Goal: Entertainment & Leisure: Browse casually

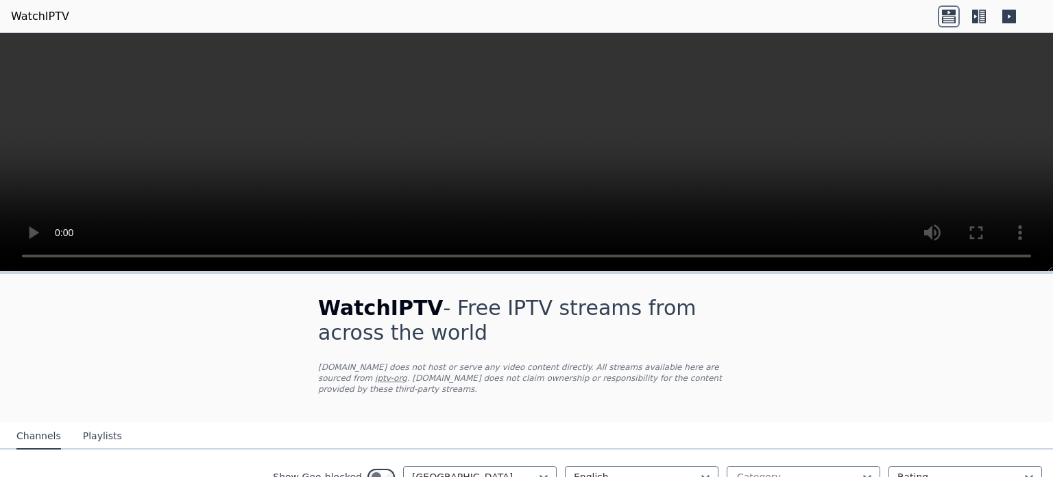
click at [737, 444] on nav "Channels Playlists" at bounding box center [526, 435] width 1053 height 27
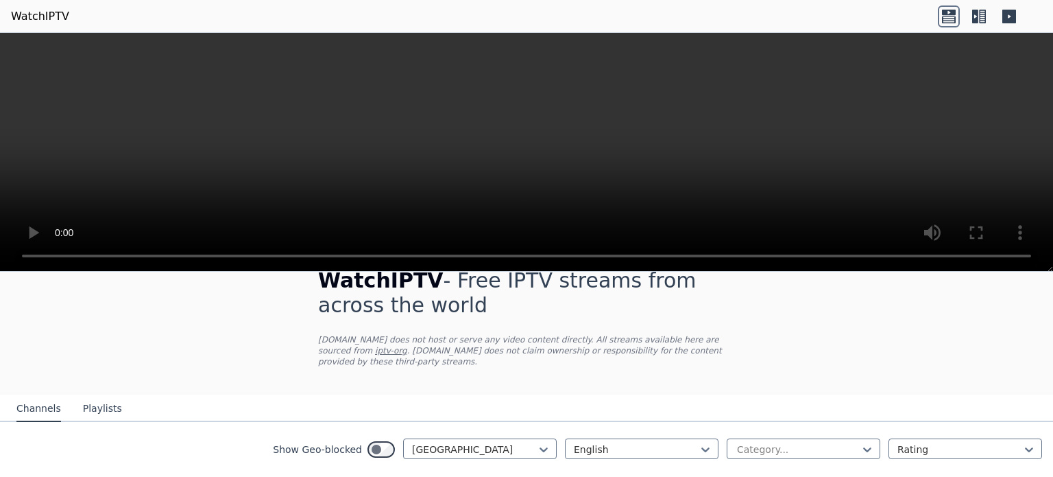
scroll to position [55, 0]
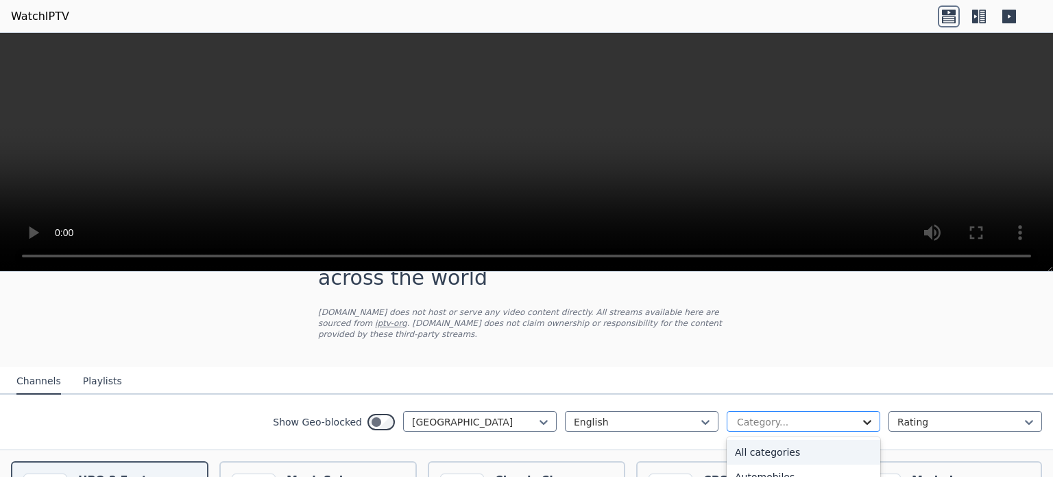
click at [867, 422] on icon at bounding box center [868, 422] width 14 height 14
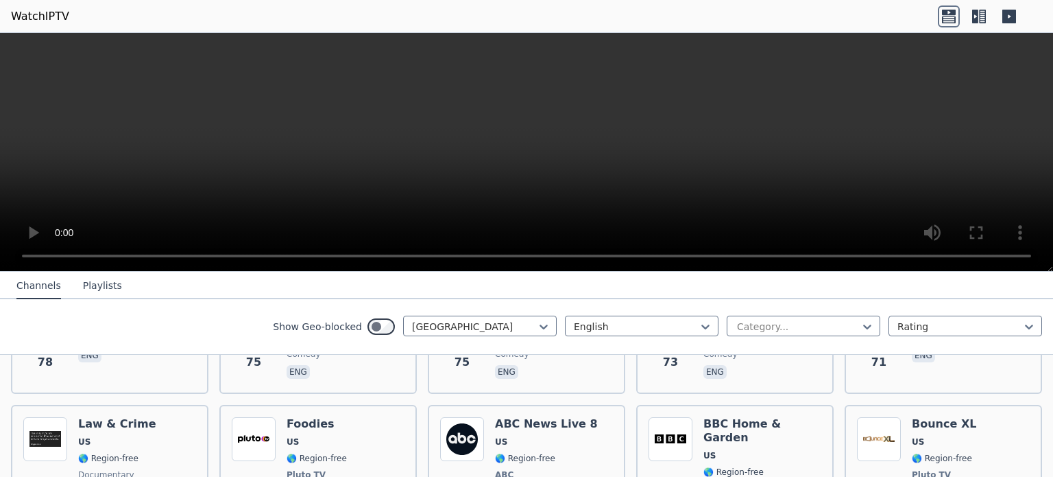
scroll to position [7018, 0]
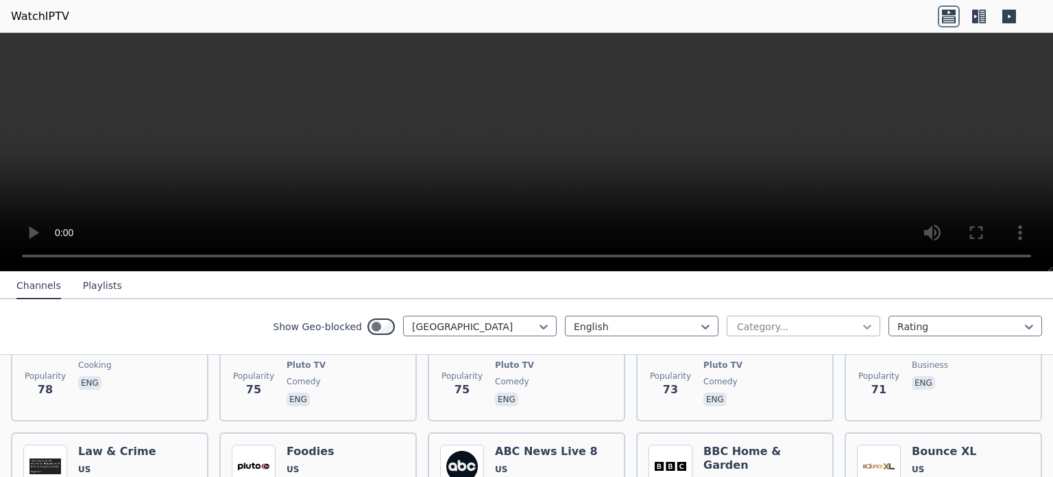
click at [870, 327] on icon at bounding box center [868, 327] width 14 height 14
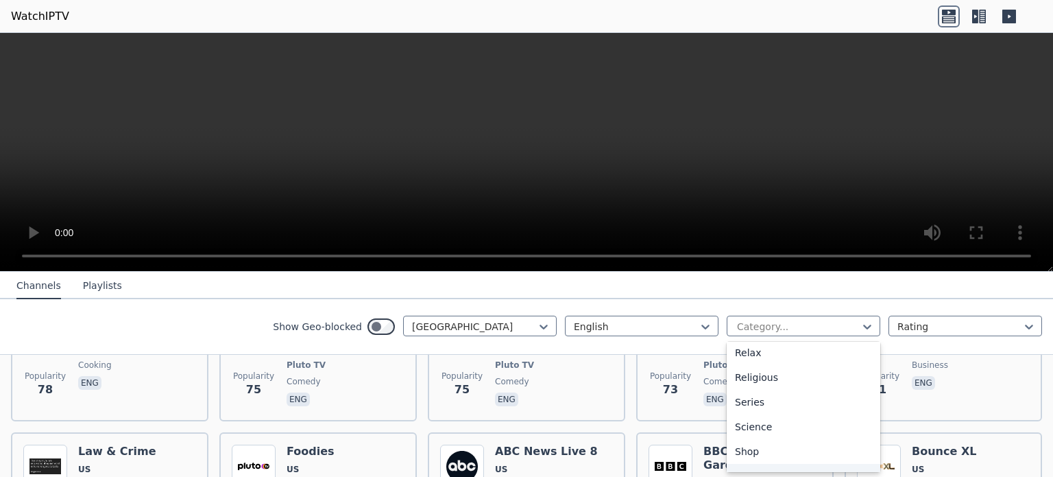
scroll to position [498, 0]
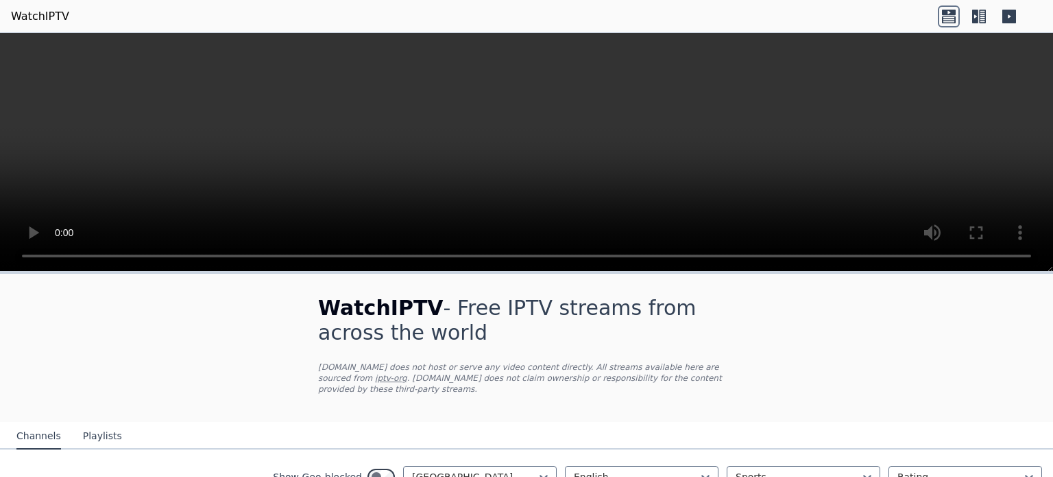
scroll to position [422, 0]
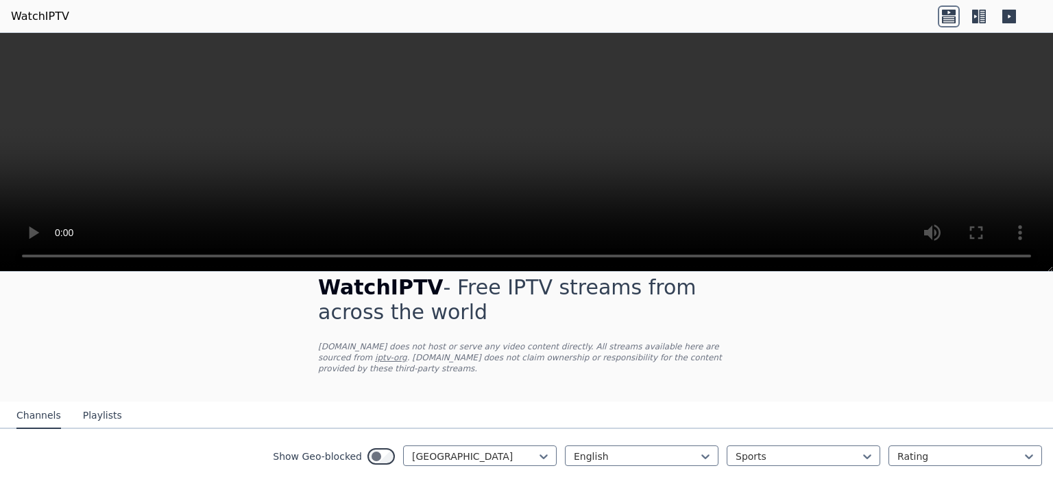
scroll to position [0, 0]
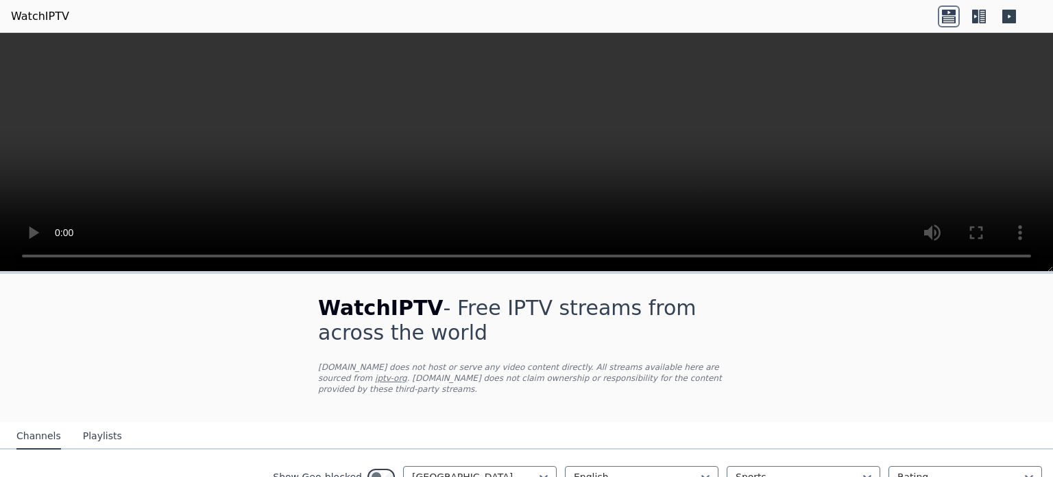
click at [41, 444] on button "Channels" at bounding box center [38, 436] width 45 height 26
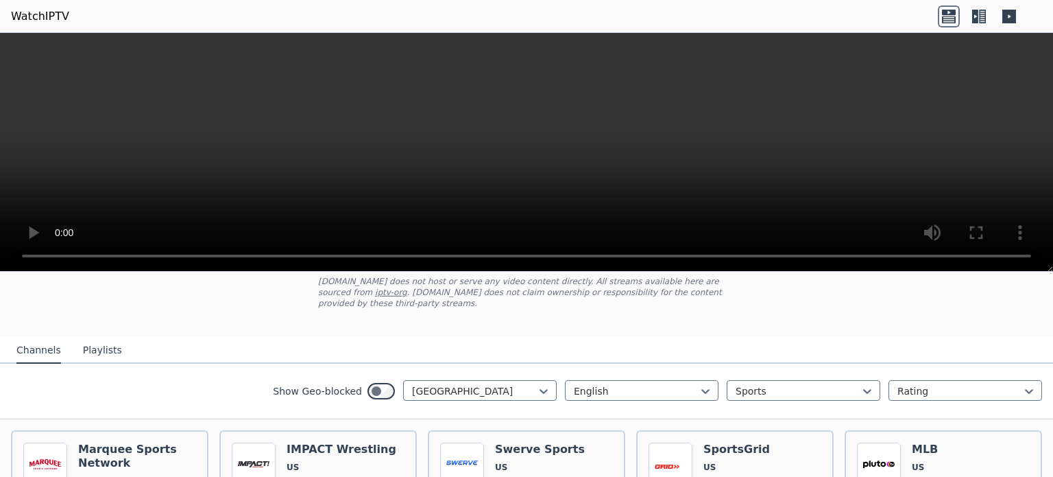
scroll to position [110, 0]
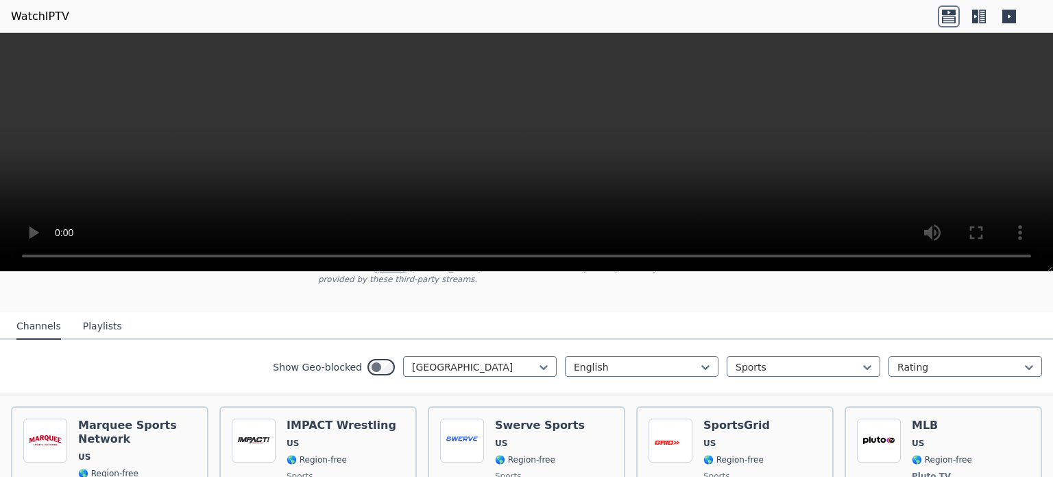
click at [95, 325] on button "Playlists" at bounding box center [102, 326] width 39 height 26
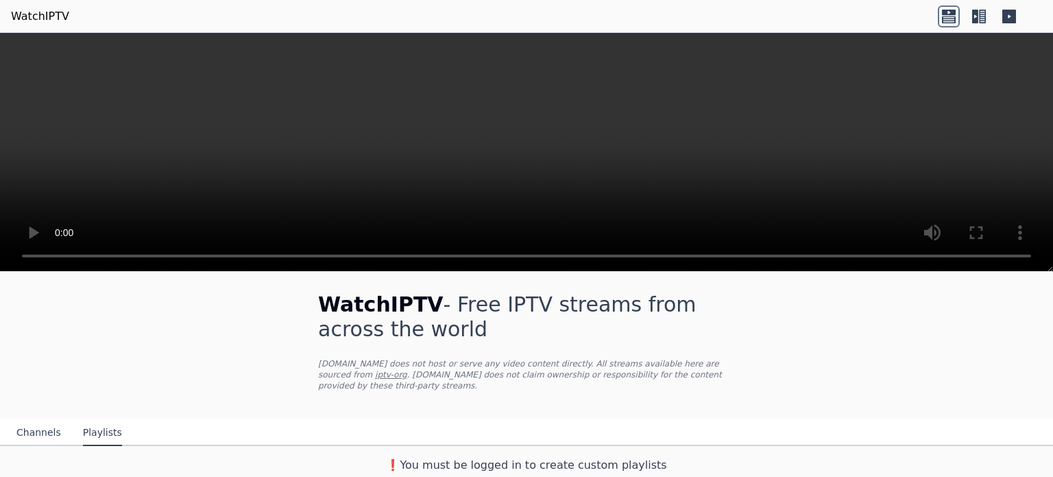
scroll to position [0, 0]
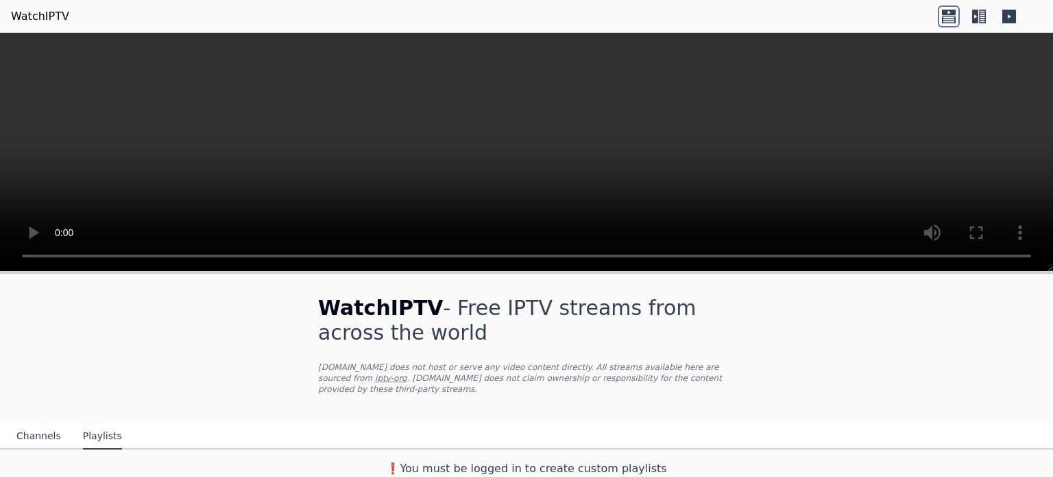
click at [27, 436] on button "Channels" at bounding box center [38, 436] width 45 height 26
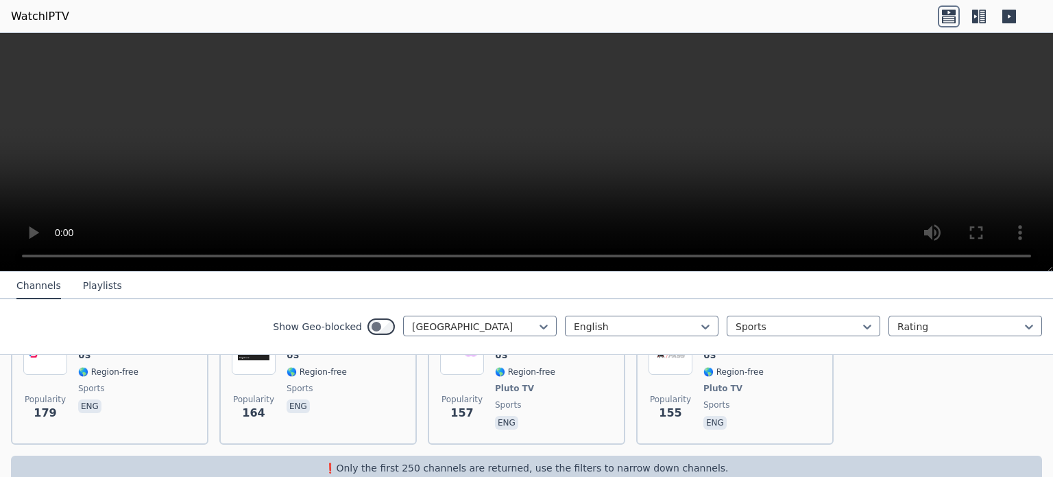
scroll to position [761, 0]
